Goal: Task Accomplishment & Management: Manage account settings

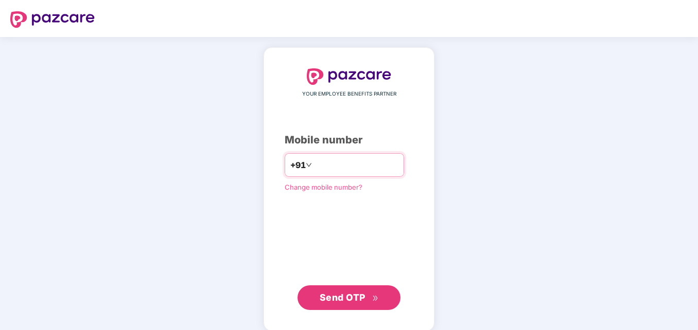
click at [323, 166] on input "number" at bounding box center [356, 165] width 84 height 16
type input "**********"
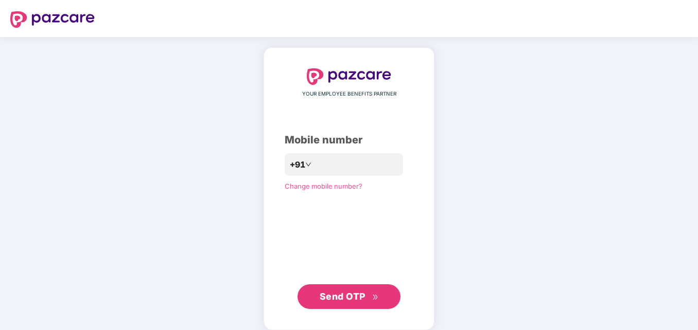
click at [347, 298] on span "Send OTP" at bounding box center [343, 296] width 46 height 11
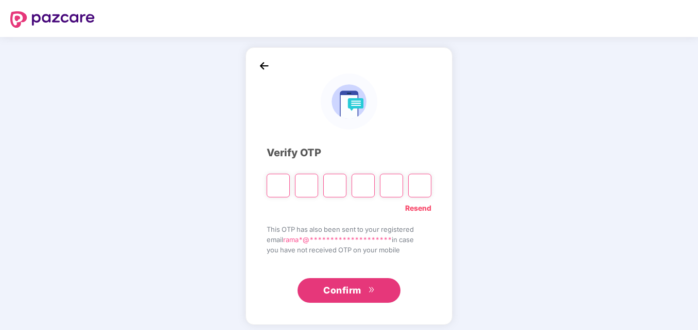
click at [273, 184] on input "Please enter verification code. Digit 1" at bounding box center [278, 186] width 23 height 24
paste input "*"
type input "*"
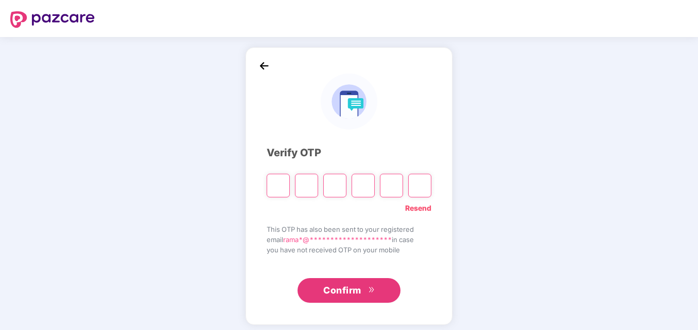
type input "*"
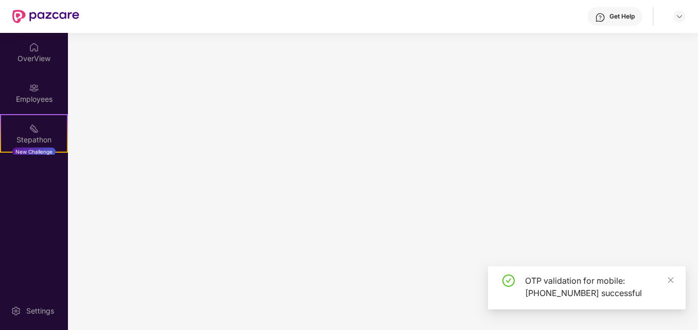
click at [331, 279] on main at bounding box center [383, 181] width 630 height 297
